Goal: Task Accomplishment & Management: Use online tool/utility

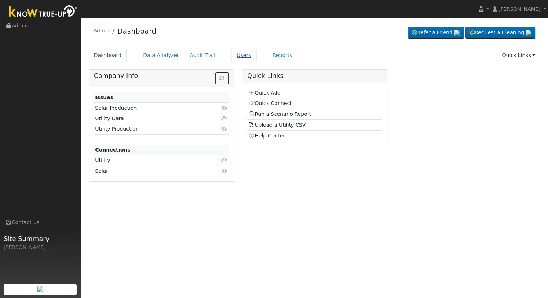
click at [231, 52] on link "Users" at bounding box center [243, 55] width 25 height 13
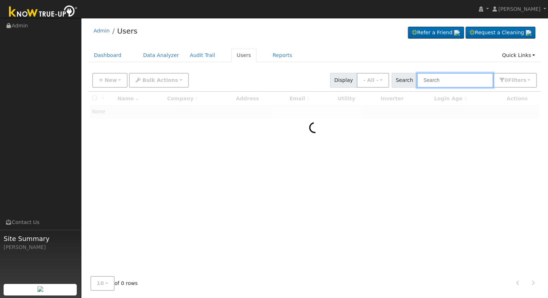
click at [436, 83] on input "text" at bounding box center [455, 80] width 76 height 15
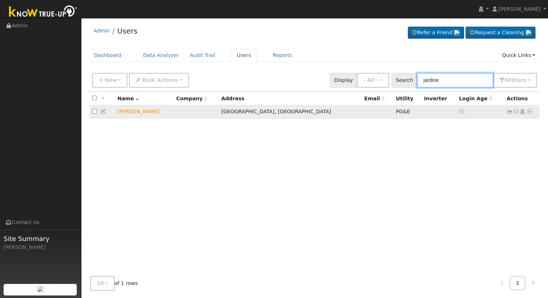
type input "jardine"
click at [529, 112] on icon at bounding box center [529, 111] width 6 height 5
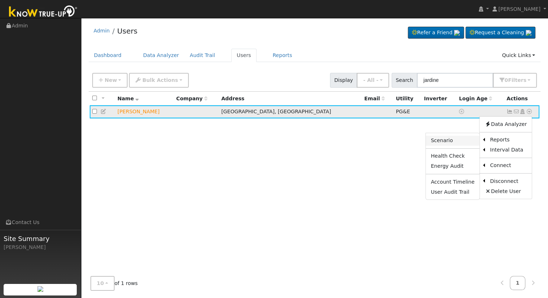
click at [459, 142] on link "Scenario" at bounding box center [453, 141] width 54 height 10
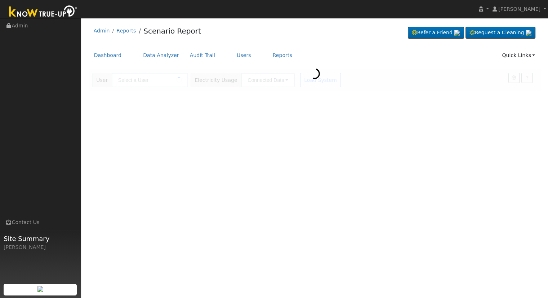
type input "[PERSON_NAME]"
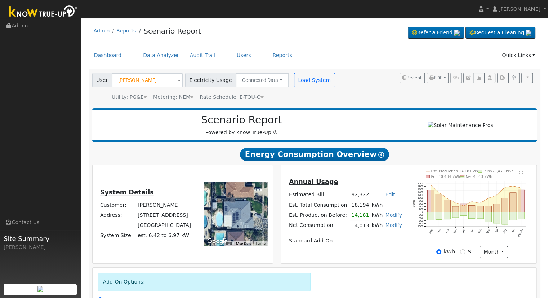
scroll to position [92, 0]
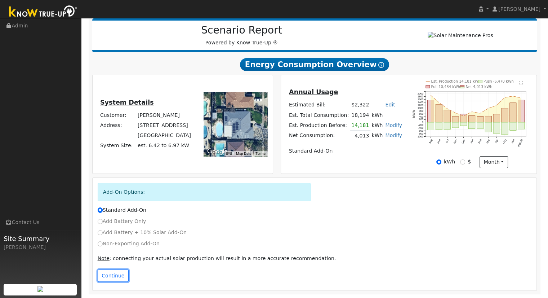
drag, startPoint x: 111, startPoint y: 274, endPoint x: 105, endPoint y: 258, distance: 16.4
click at [109, 273] on button "Continue" at bounding box center [113, 275] width 31 height 12
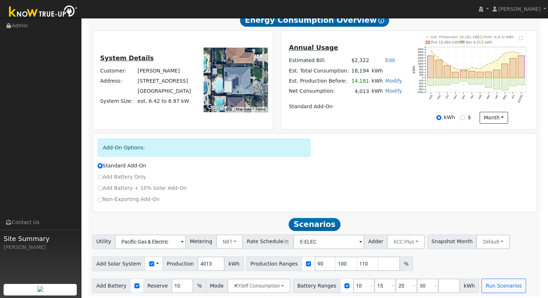
scroll to position [139, 0]
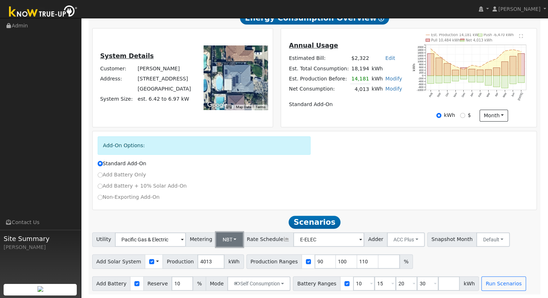
click at [219, 240] on button "NBT" at bounding box center [229, 239] width 27 height 14
click at [225, 256] on link "NEM" at bounding box center [236, 255] width 50 height 10
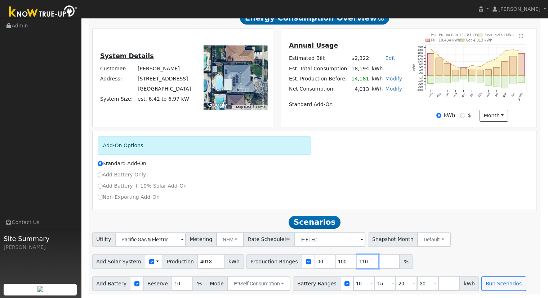
click at [357, 260] on input "110" at bounding box center [368, 261] width 22 height 14
type input "1"
type input "100.423623224"
click at [417, 284] on input "30" at bounding box center [428, 283] width 22 height 14
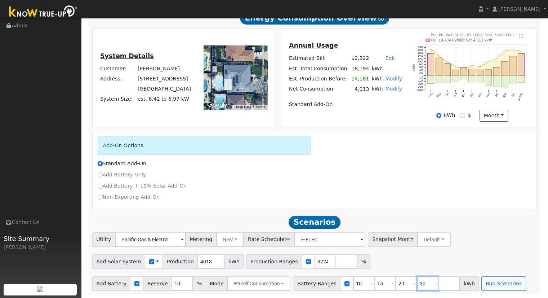
scroll to position [0, 0]
type input "3"
type input "5"
click at [200, 193] on div "Non-Exporting Add-On" at bounding box center [315, 197] width 442 height 8
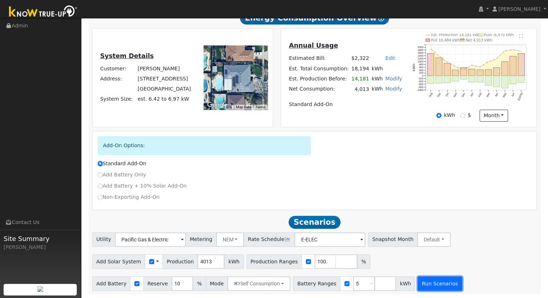
click at [427, 285] on button "Run Scenarios" at bounding box center [440, 283] width 44 height 14
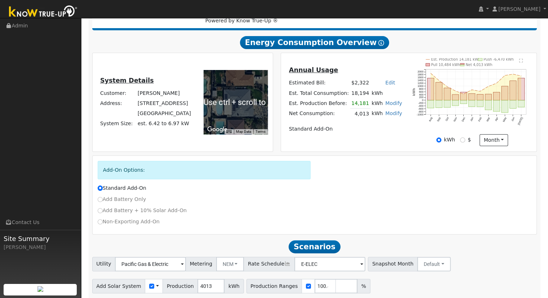
scroll to position [116, 0]
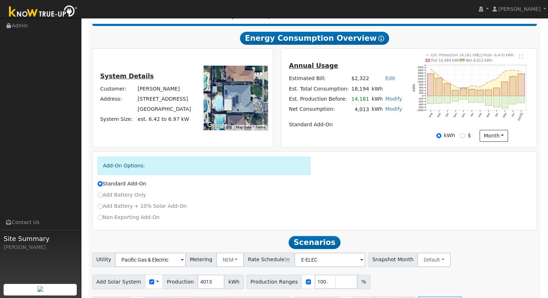
click at [211, 202] on div "Add Battery Only" at bounding box center [315, 196] width 442 height 11
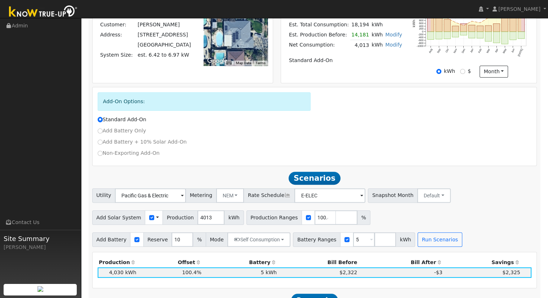
scroll to position [368, 0]
